Goal: Find specific page/section: Find specific page/section

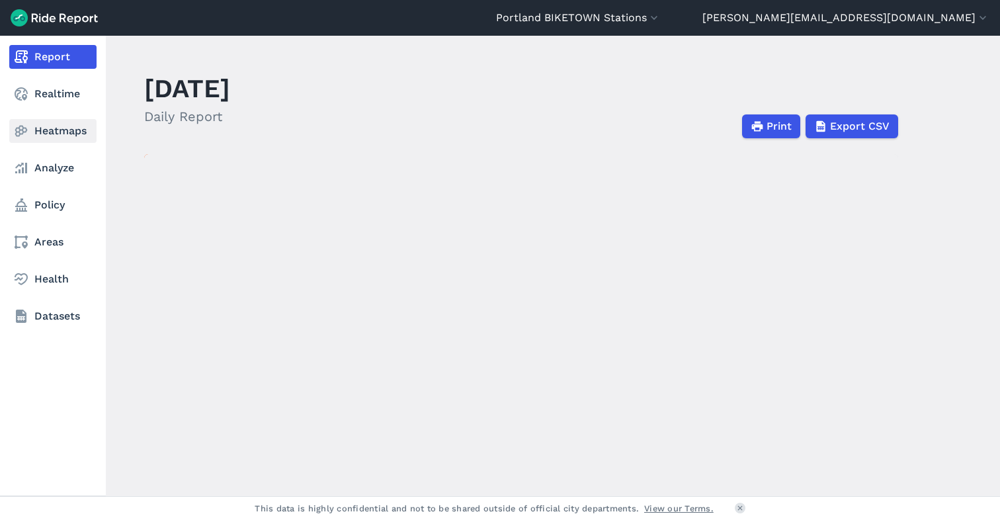
drag, startPoint x: 55, startPoint y: 130, endPoint x: 62, endPoint y: 129, distance: 6.6
click at [56, 130] on link "Heatmaps" at bounding box center [52, 131] width 87 height 24
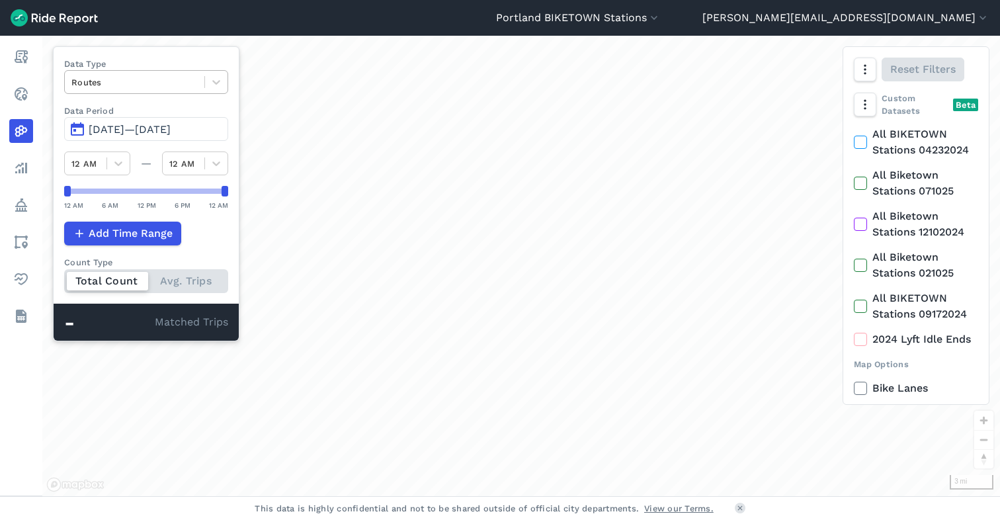
click at [187, 83] on div at bounding box center [134, 82] width 126 height 15
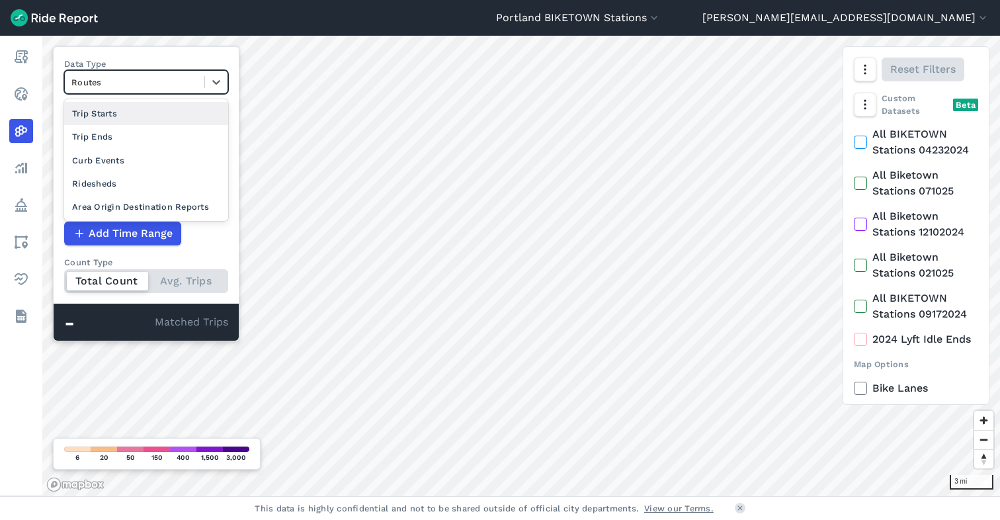
click at [162, 160] on div "Curb Events" at bounding box center [146, 160] width 164 height 23
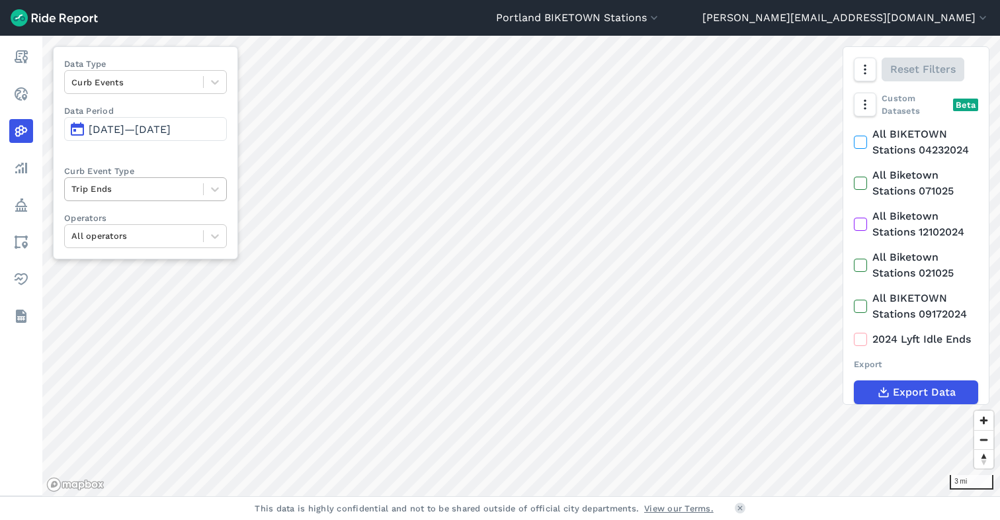
click at [180, 190] on div at bounding box center [133, 188] width 125 height 15
click at [183, 155] on div "Data Type Curb Events Data Period [DATE]—[DATE] Curb Event Type Trip Ends Opera…" at bounding box center [145, 152] width 185 height 213
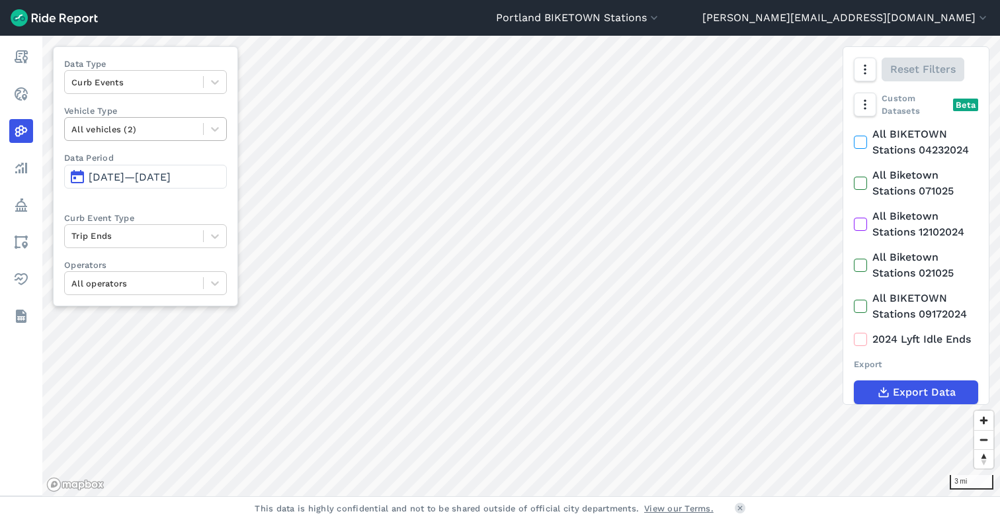
click at [179, 132] on div at bounding box center [133, 129] width 125 height 15
